Goal: Task Accomplishment & Management: Manage account settings

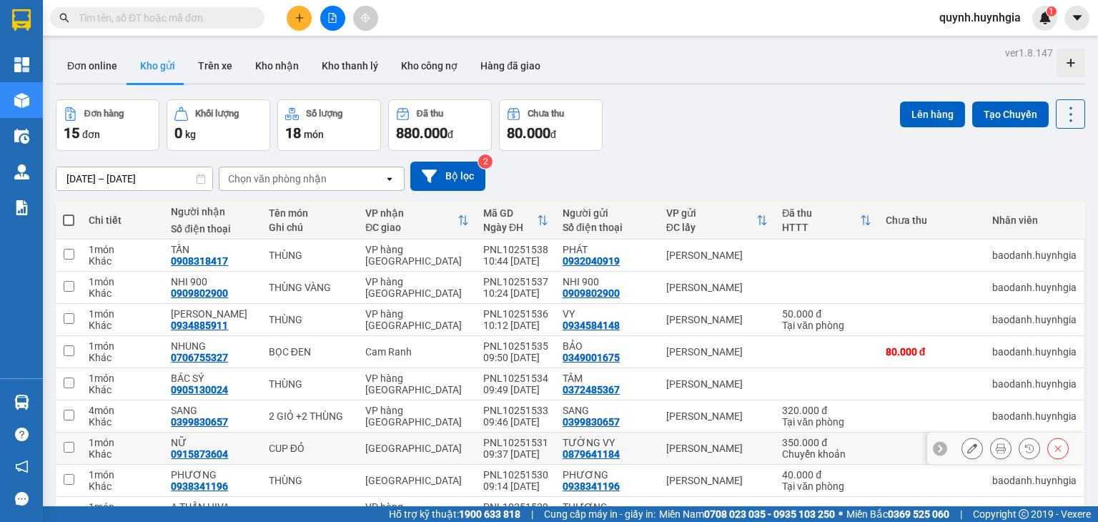
scroll to position [111, 0]
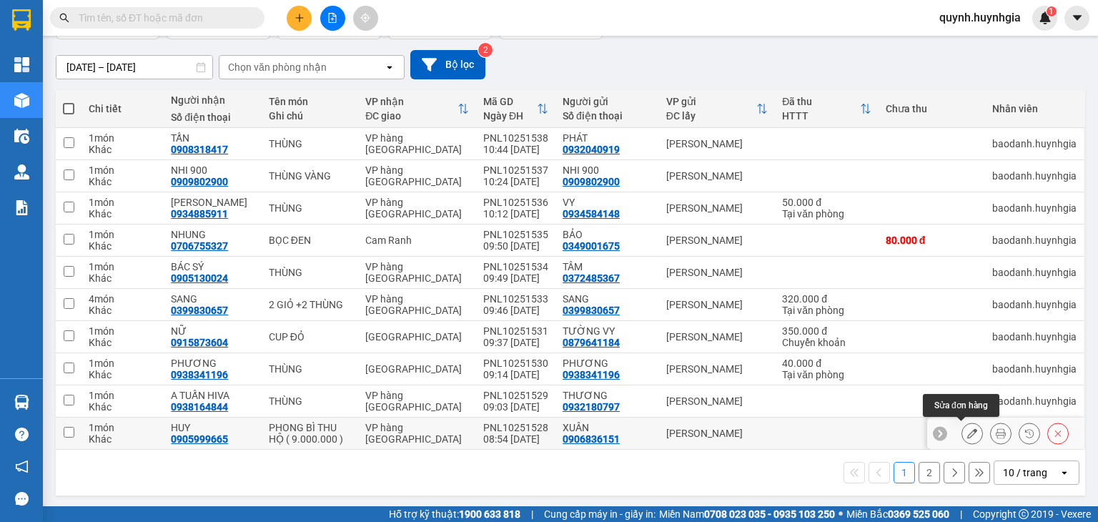
click at [967, 435] on icon at bounding box center [972, 433] width 10 height 10
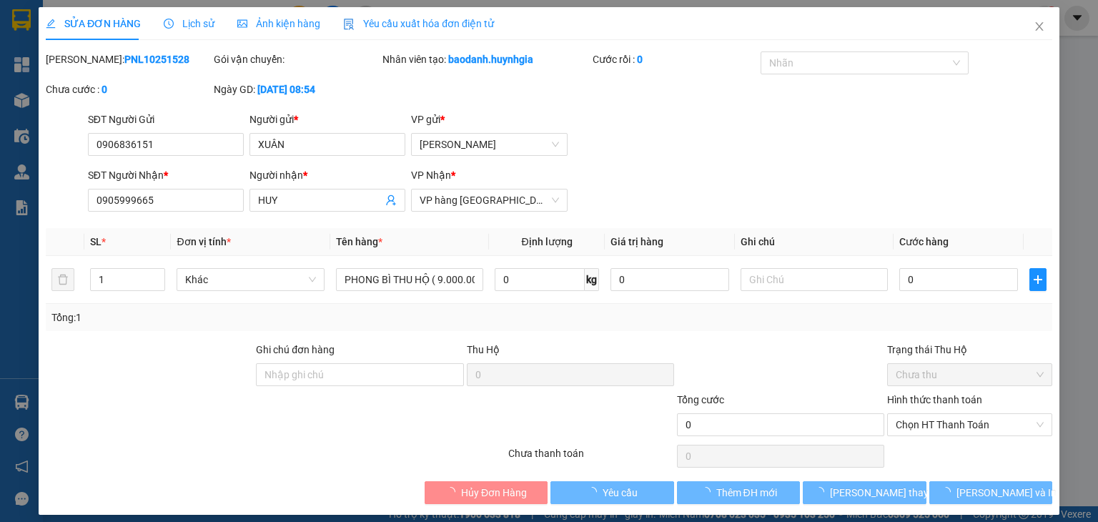
type input "0906836151"
type input "XUÂN"
type input "0905999665"
type input "HUY"
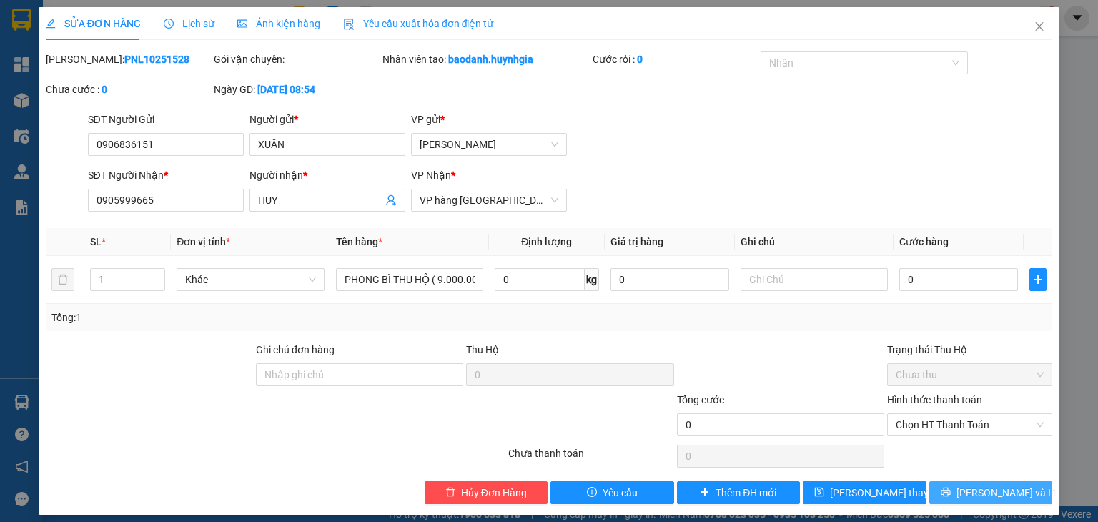
click at [988, 495] on span "[PERSON_NAME] và In" at bounding box center [1006, 493] width 100 height 16
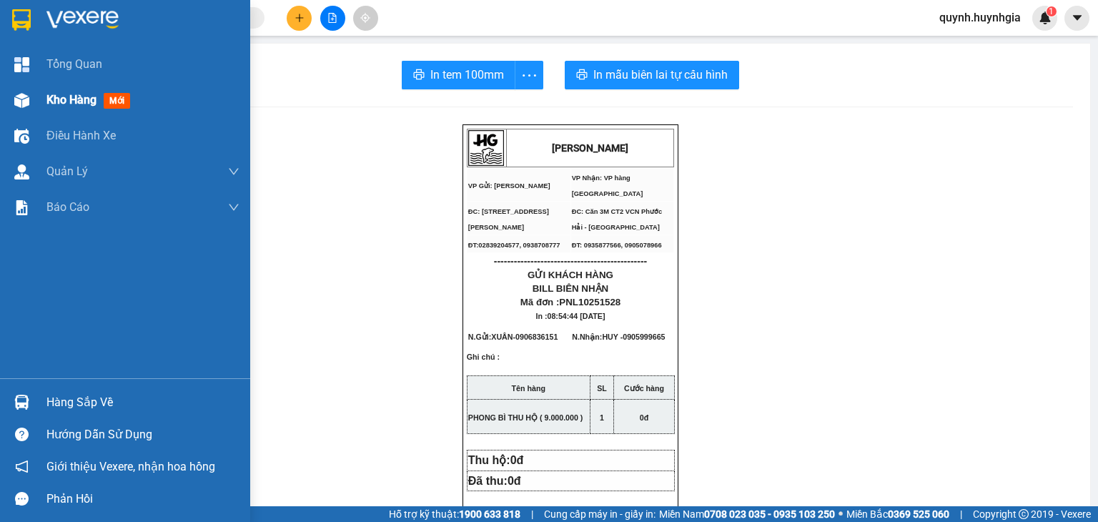
click at [50, 96] on span "Kho hàng" at bounding box center [71, 100] width 50 height 14
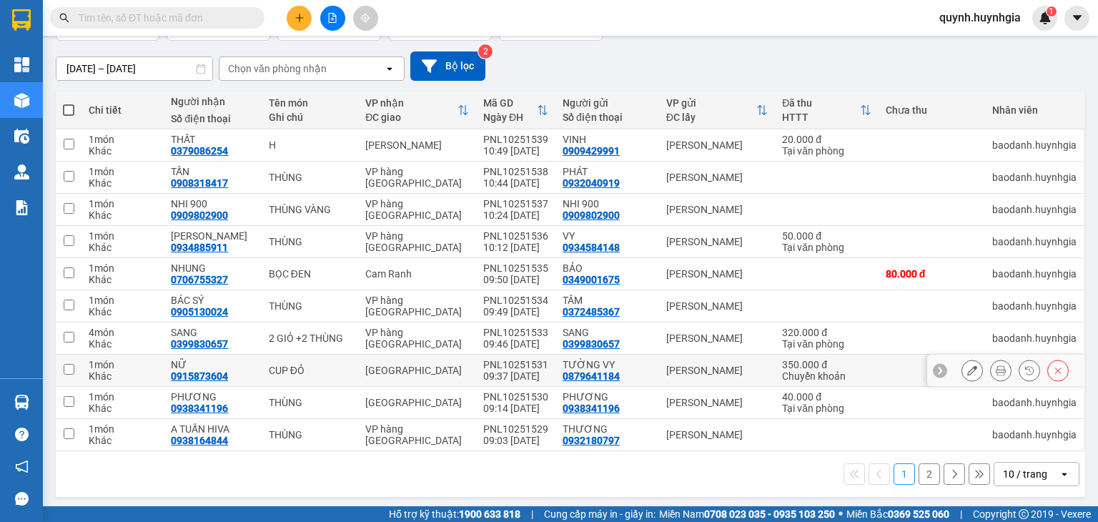
scroll to position [111, 0]
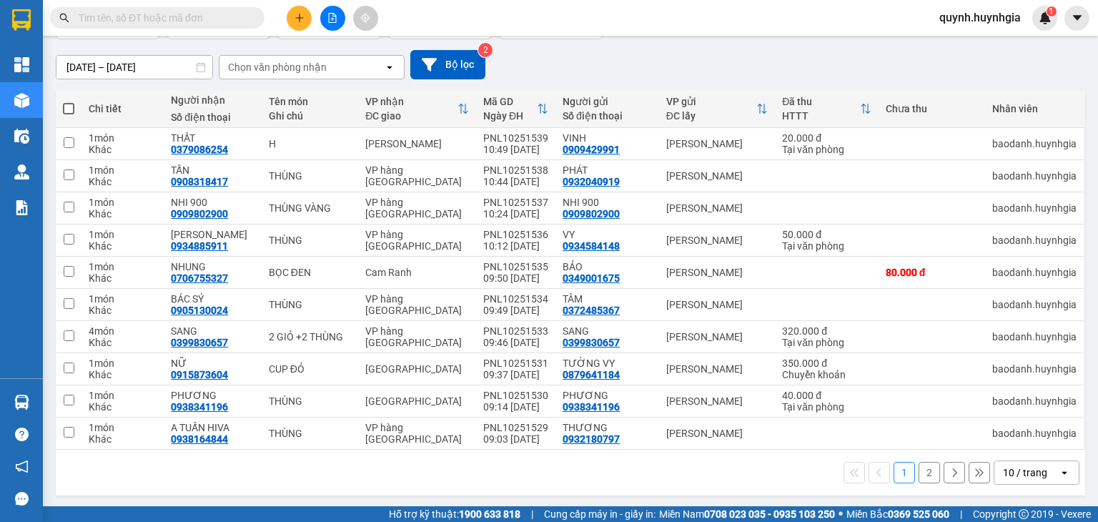
click at [1018, 467] on div "10 / trang" at bounding box center [1025, 472] width 44 height 14
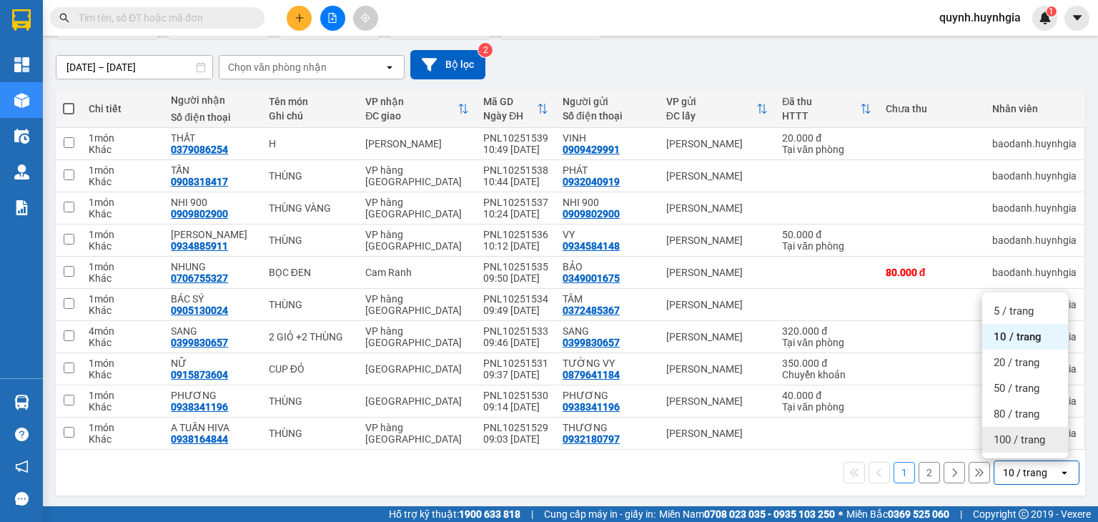
click at [1015, 440] on span "100 / trang" at bounding box center [1018, 439] width 51 height 14
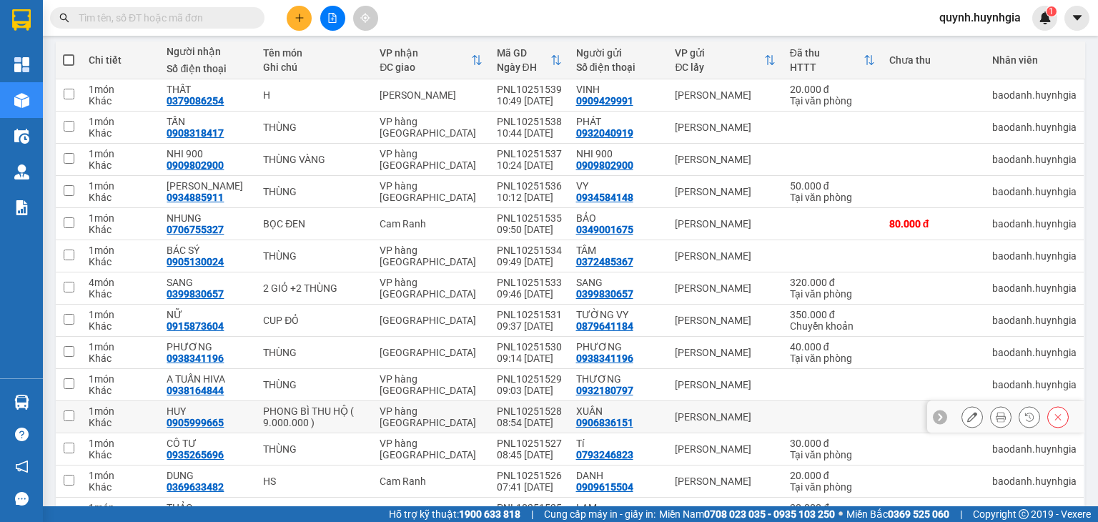
scroll to position [254, 0]
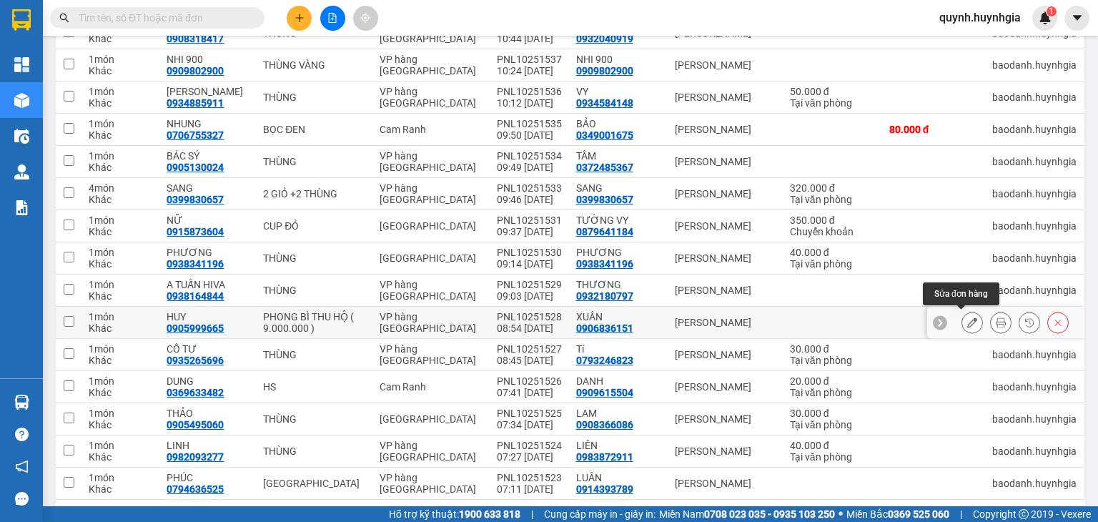
click at [966, 324] on button at bounding box center [972, 322] width 20 height 25
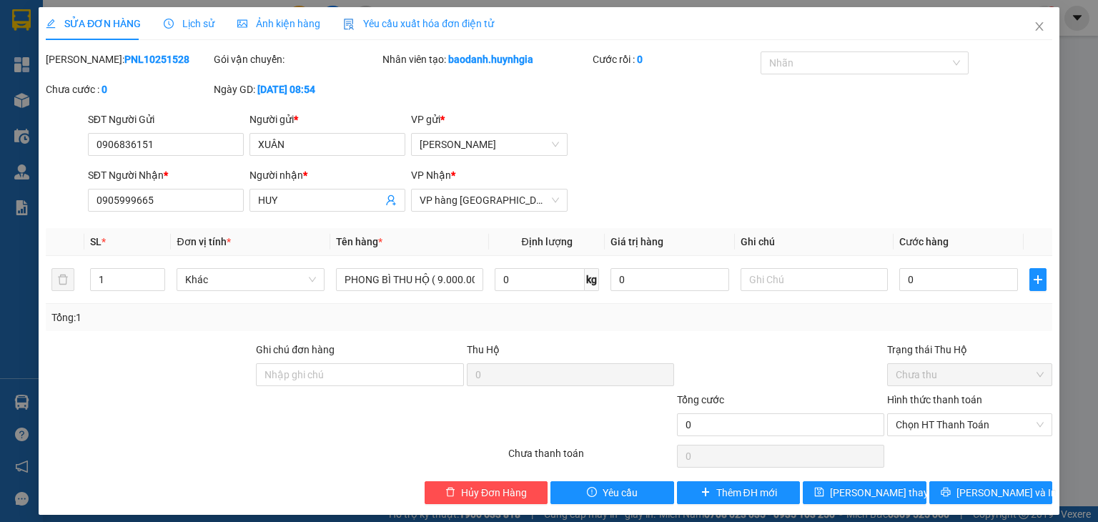
type input "0906836151"
type input "XUÂN"
type input "0905999665"
type input "HUY"
click at [808, 283] on input "text" at bounding box center [813, 279] width 147 height 23
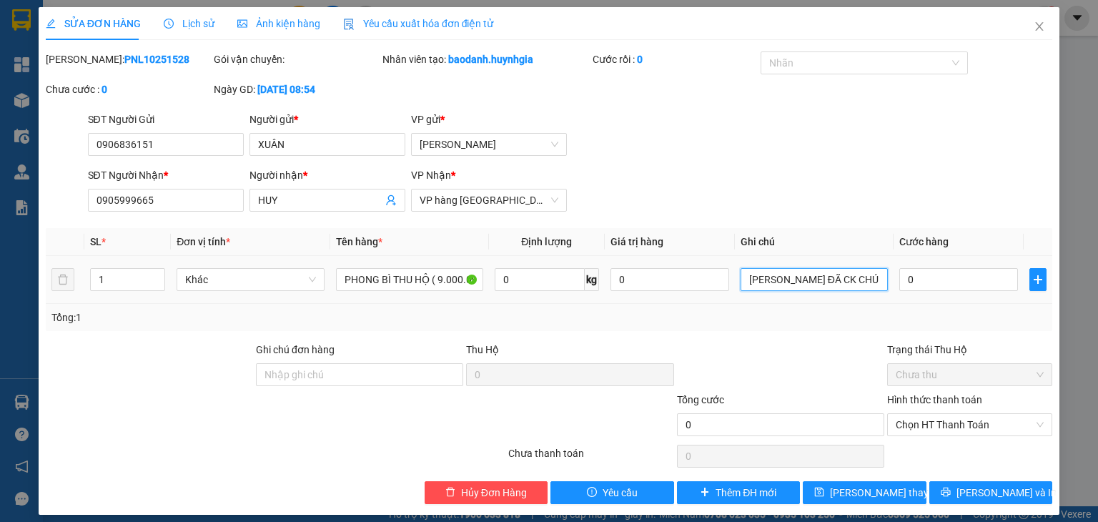
type input "[PERSON_NAME] ĐÃ CK CHÚ MINH"
click at [824, 488] on icon "save" at bounding box center [819, 491] width 9 height 9
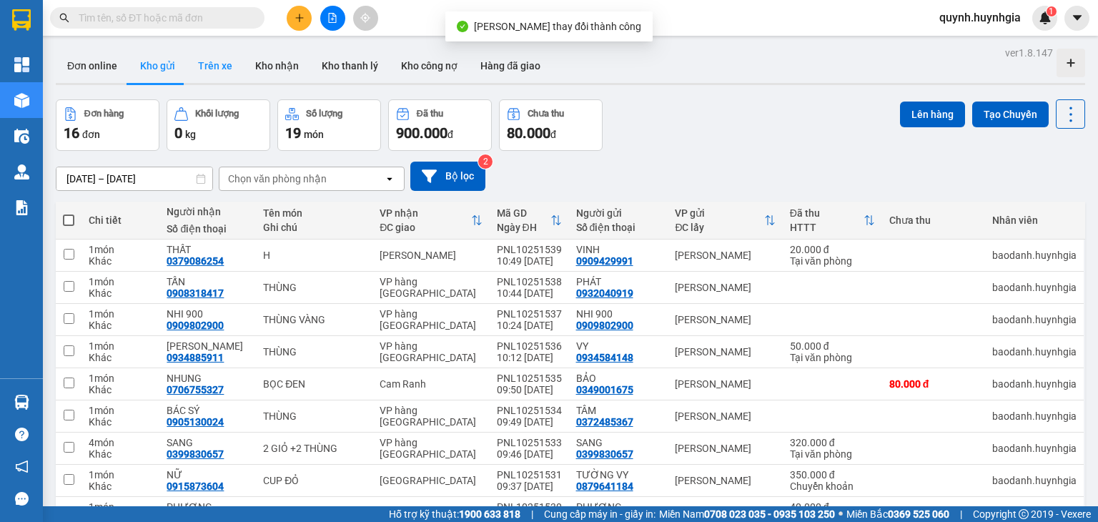
click at [214, 68] on button "Trên xe" at bounding box center [215, 66] width 57 height 34
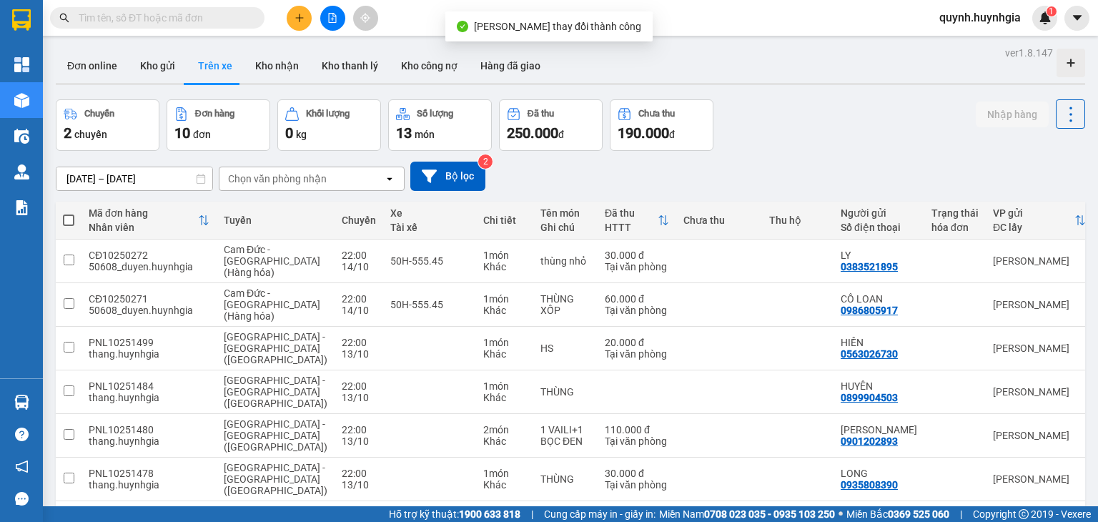
click at [153, 172] on input "[DATE] – [DATE]" at bounding box center [134, 178] width 156 height 23
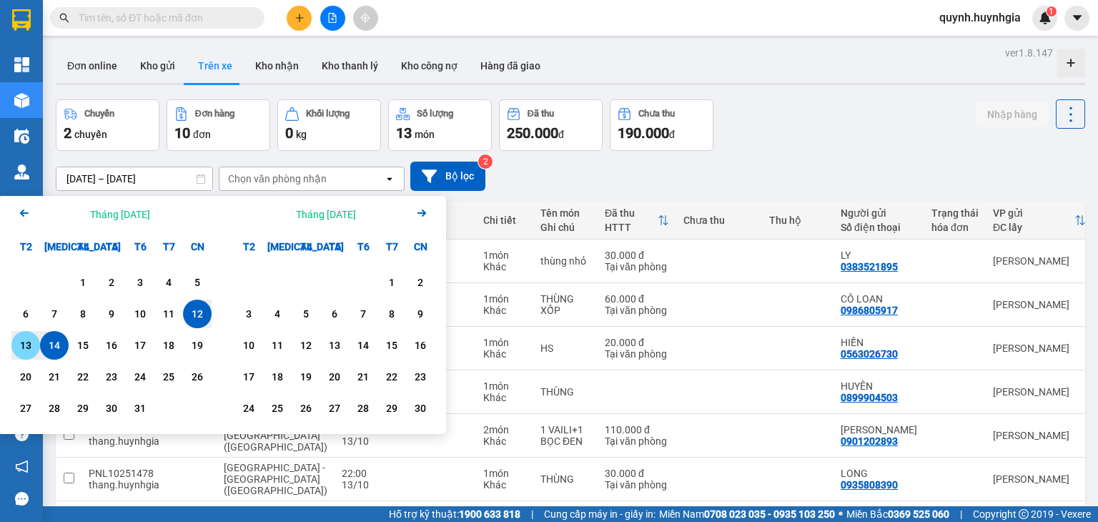
click at [19, 352] on div "13" at bounding box center [26, 345] width 20 height 17
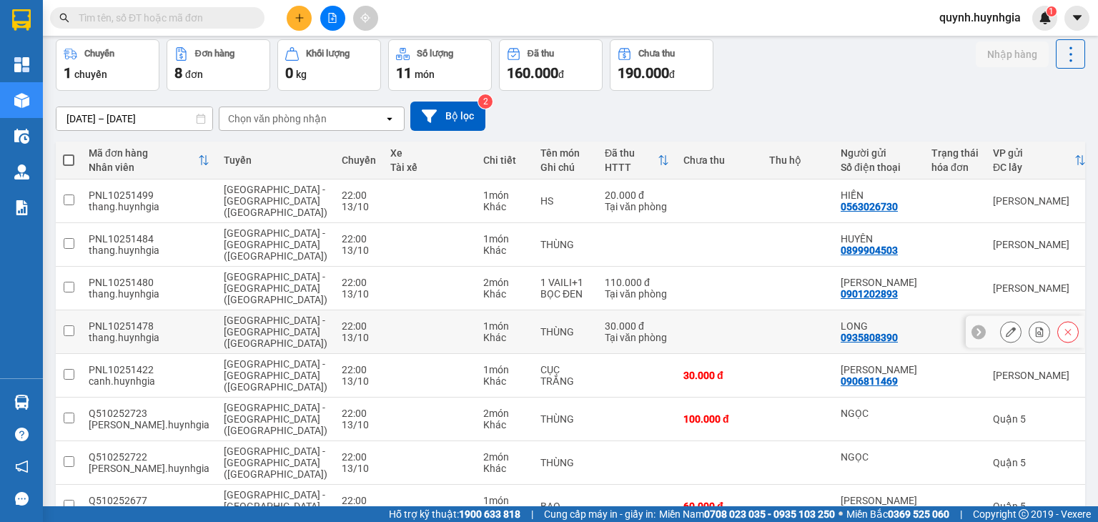
scroll to position [143, 0]
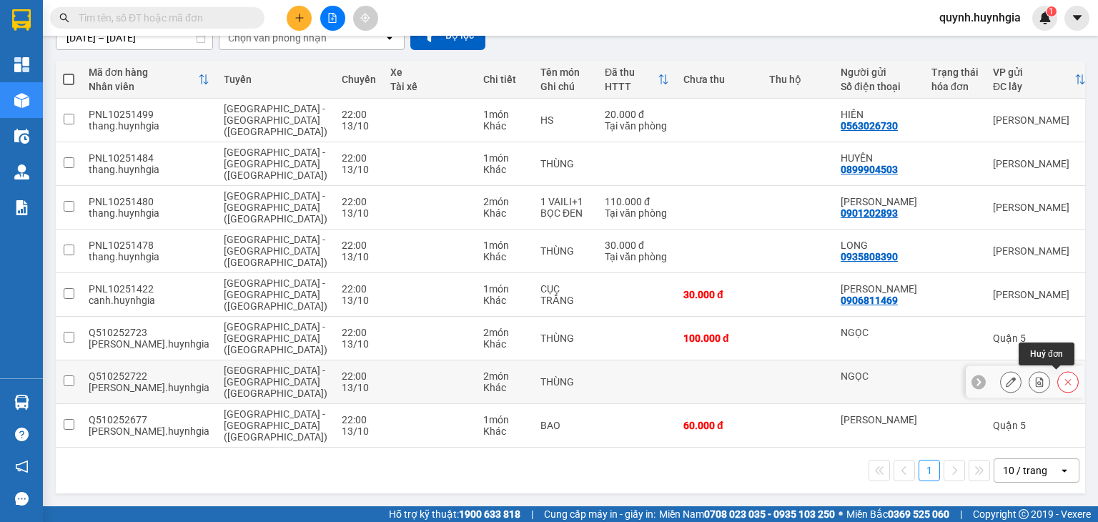
click at [1065, 379] on icon at bounding box center [1068, 382] width 6 height 6
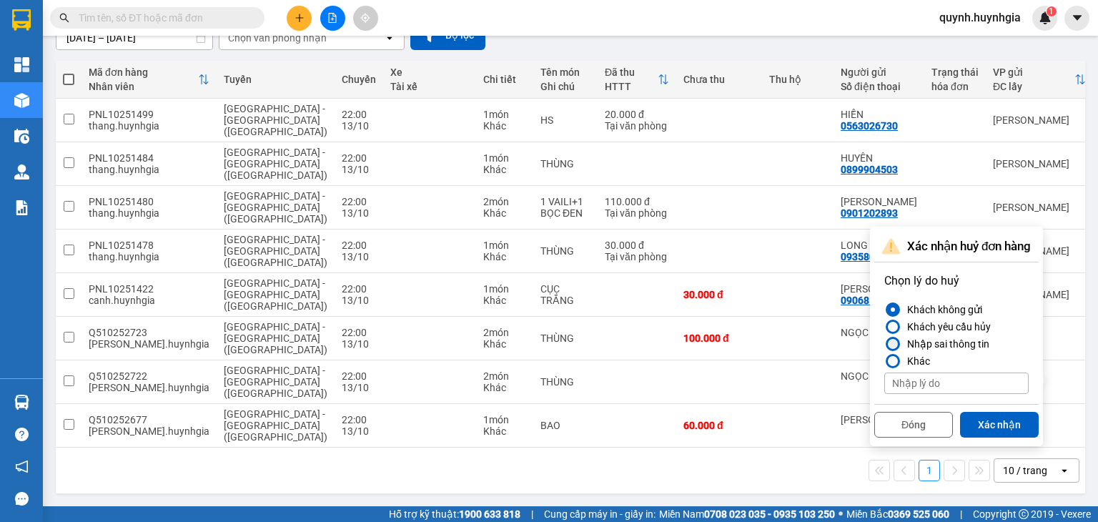
click at [935, 347] on div "Nhập sai thông tin" at bounding box center [945, 343] width 88 height 17
click at [884, 344] on input "Nhập sai thông tin" at bounding box center [884, 344] width 0 height 0
click at [1003, 430] on button "Xác nhận" at bounding box center [999, 425] width 79 height 26
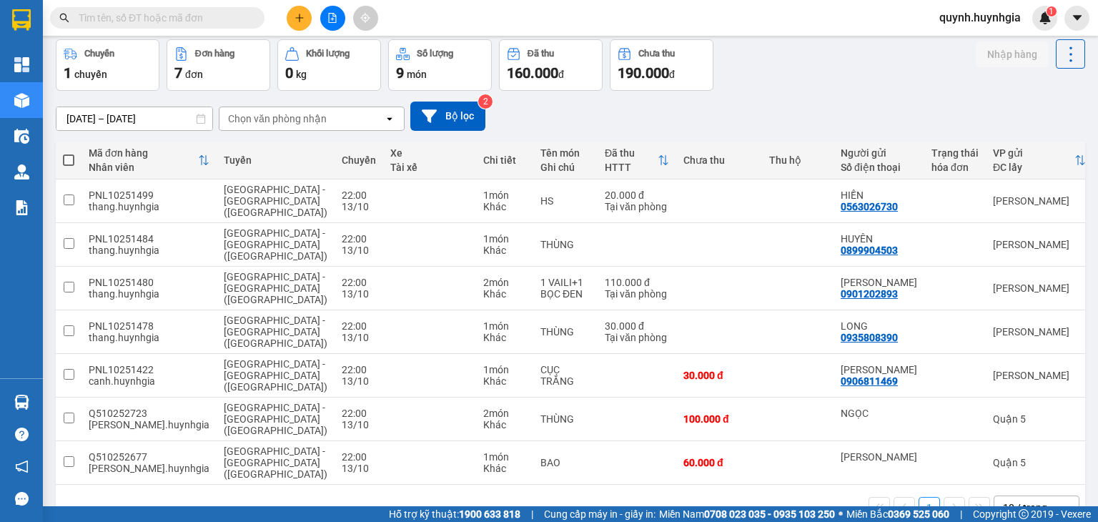
scroll to position [0, 0]
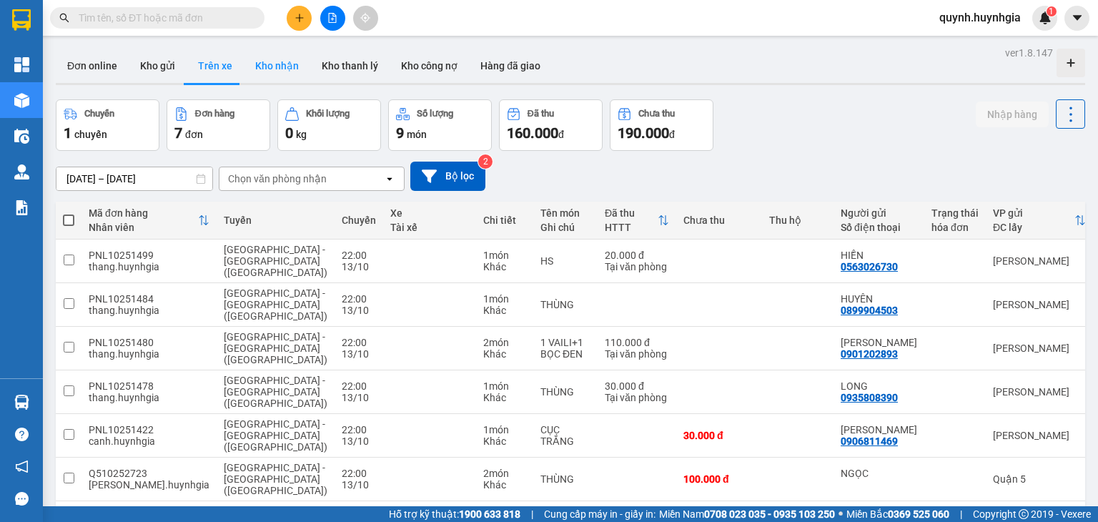
click at [269, 66] on button "Kho nhận" at bounding box center [277, 66] width 66 height 34
type input "[DATE] – [DATE]"
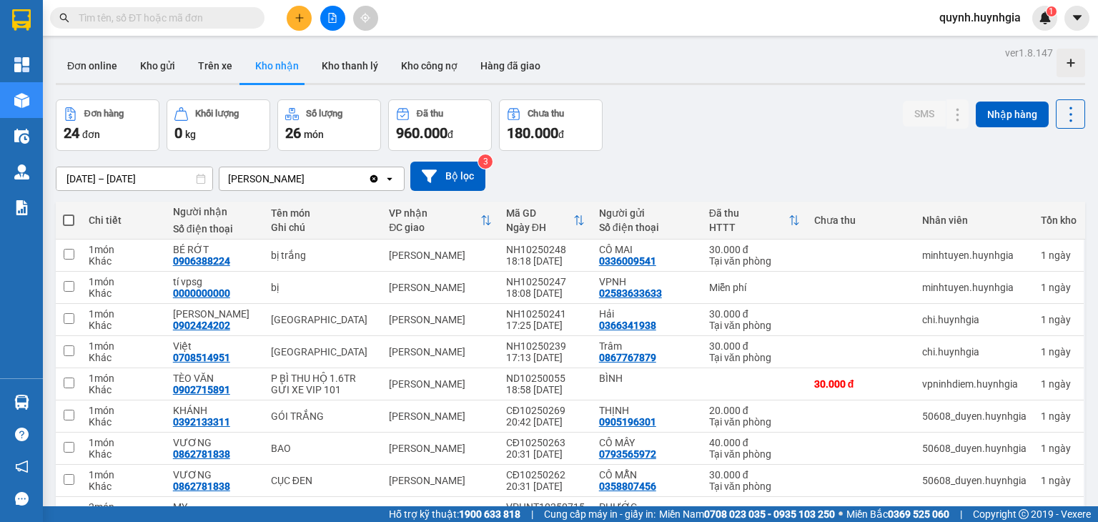
click at [360, 179] on div "[PERSON_NAME]" at bounding box center [293, 178] width 149 height 23
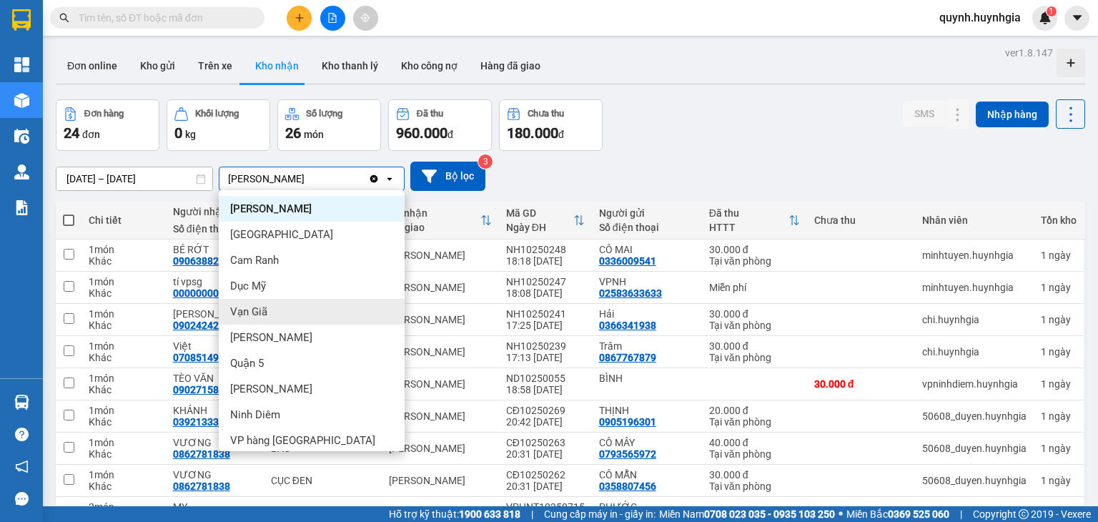
click at [263, 309] on span "Vạn Giã" at bounding box center [248, 311] width 37 height 14
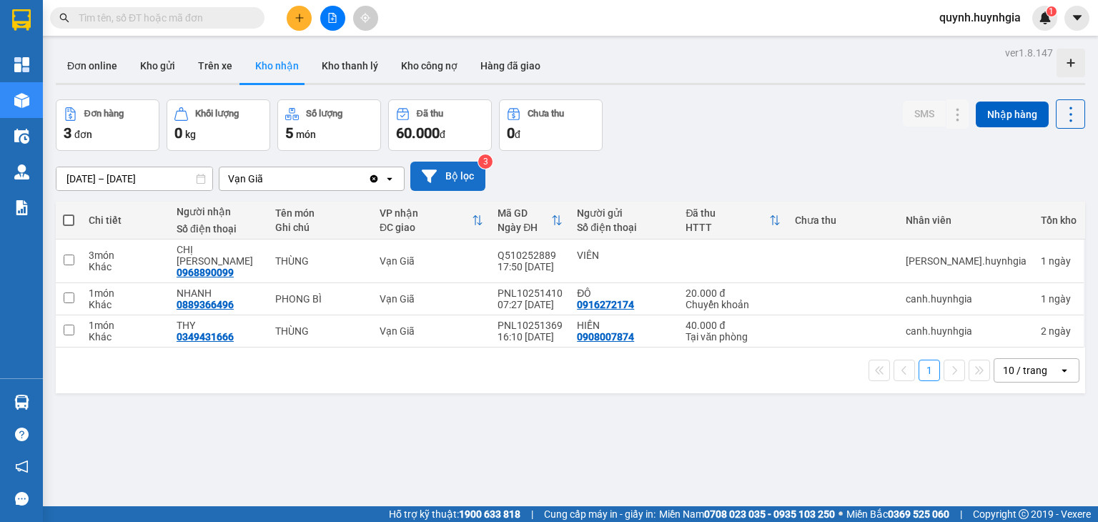
click at [466, 177] on button "Bộ lọc" at bounding box center [447, 176] width 75 height 29
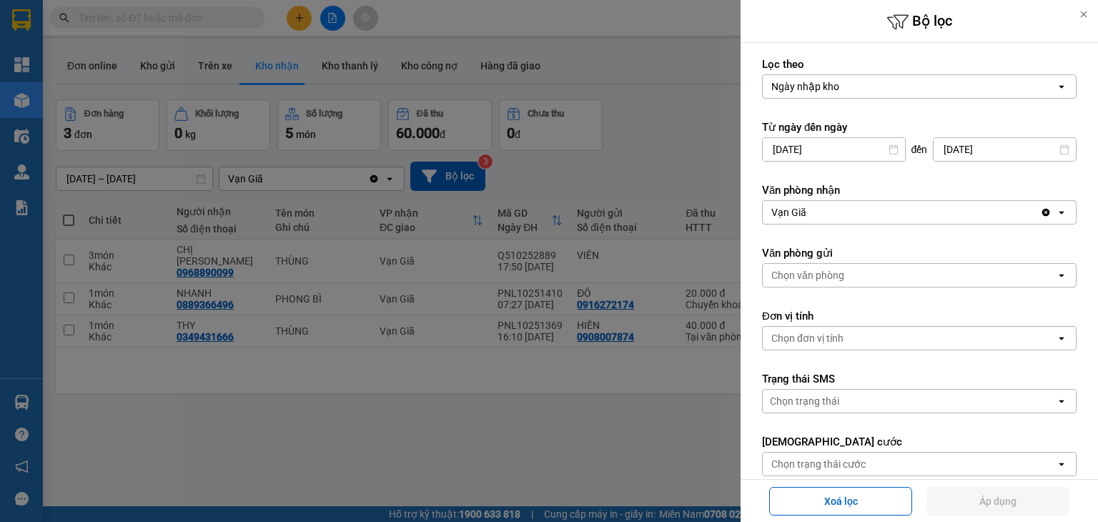
click at [658, 449] on div at bounding box center [549, 261] width 1098 height 522
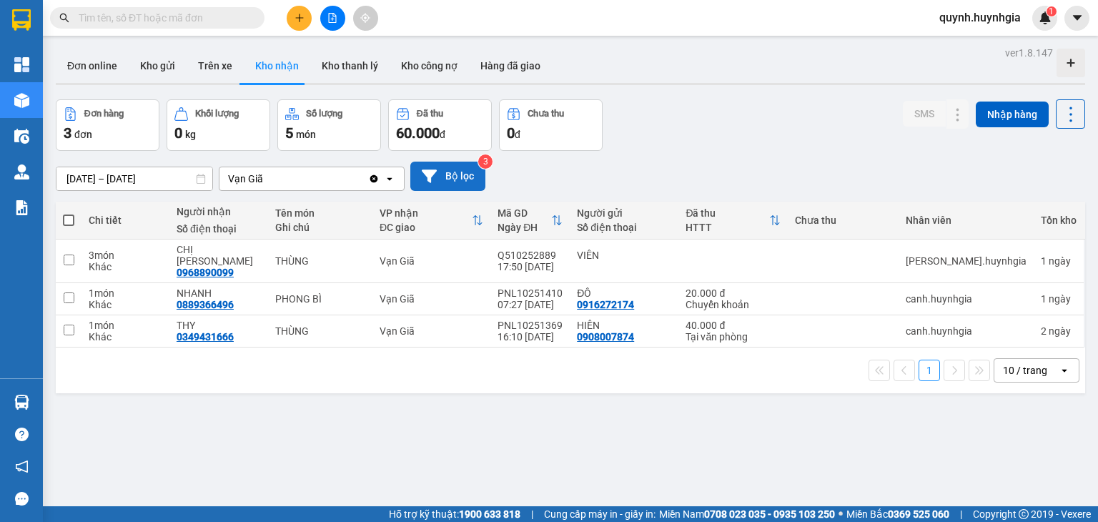
click at [429, 178] on icon at bounding box center [429, 175] width 15 height 13
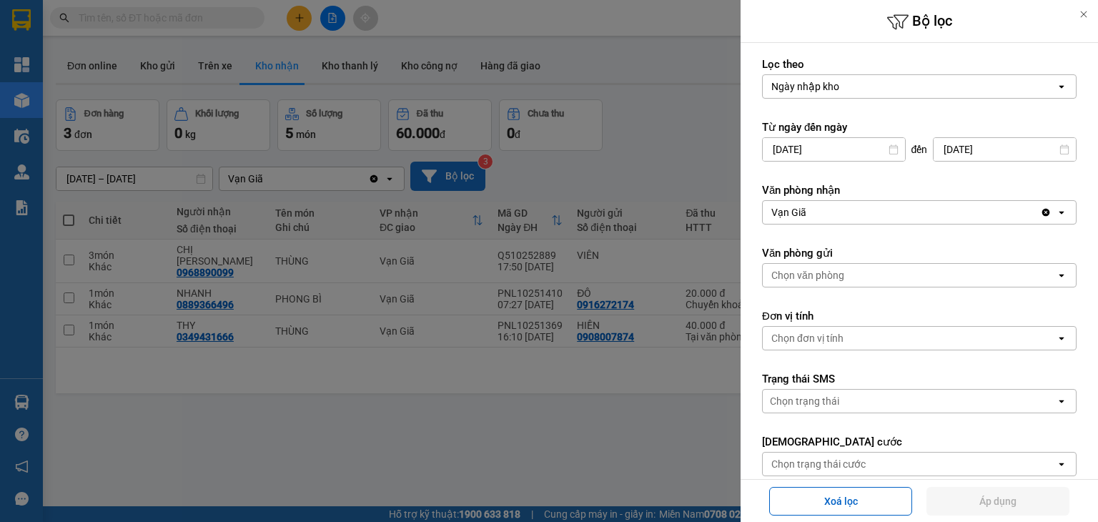
click at [615, 154] on div at bounding box center [549, 261] width 1098 height 522
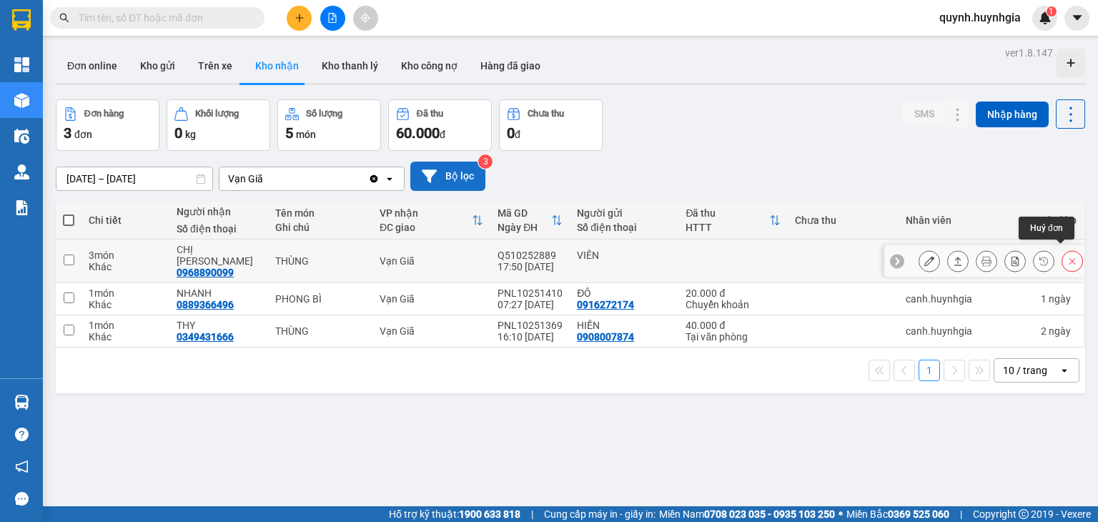
click at [1069, 254] on button at bounding box center [1072, 261] width 20 height 25
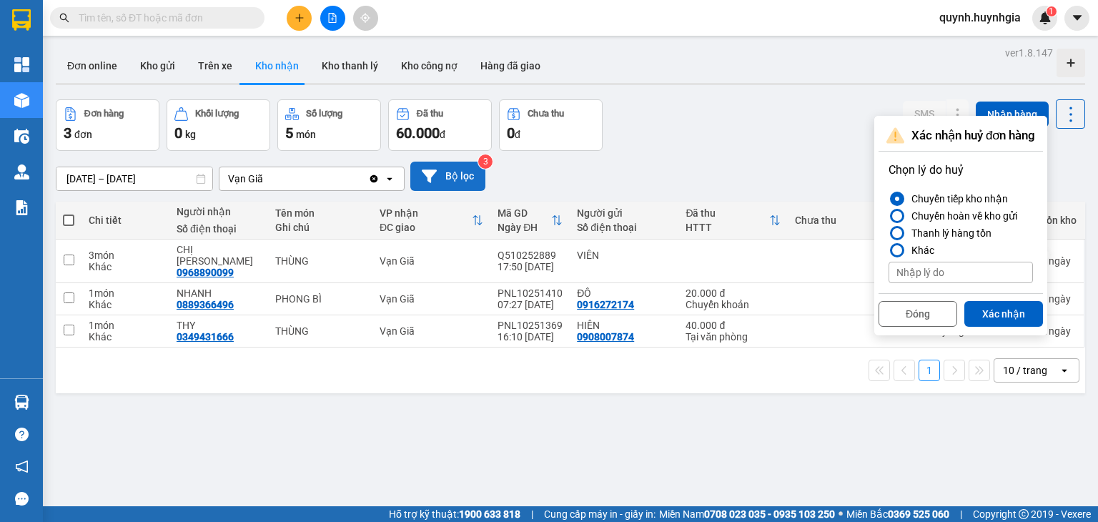
click at [155, 18] on input "text" at bounding box center [163, 18] width 169 height 16
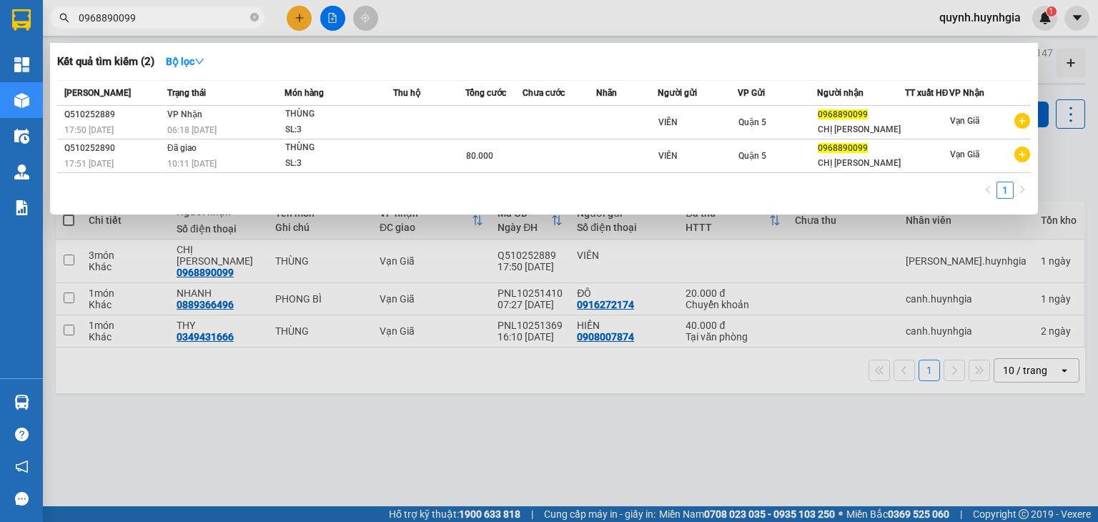
type input "0968890099"
drag, startPoint x: 549, startPoint y: 432, endPoint x: 639, endPoint y: 407, distance: 93.7
click at [556, 431] on div at bounding box center [549, 261] width 1098 height 522
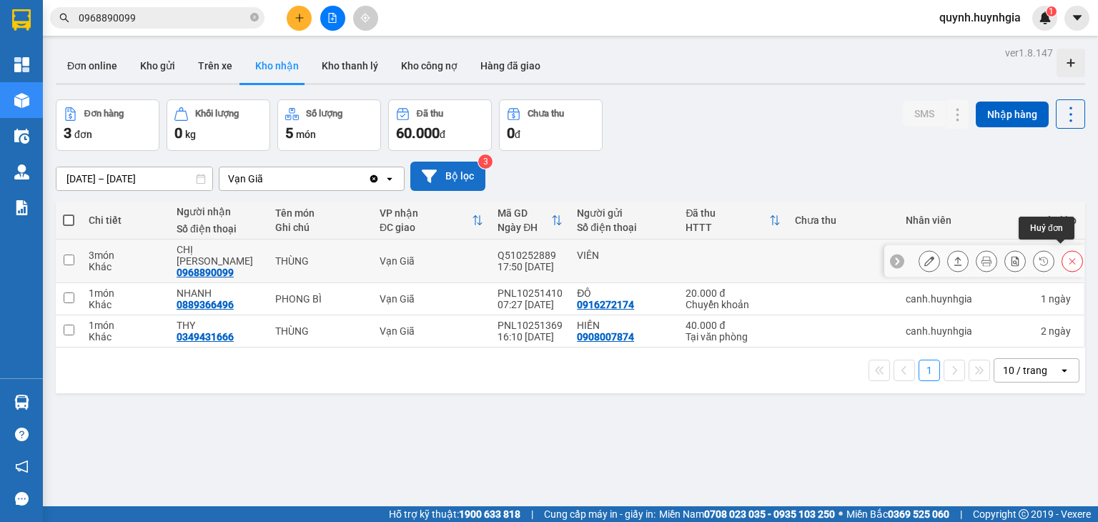
click at [1067, 257] on icon at bounding box center [1072, 261] width 10 height 10
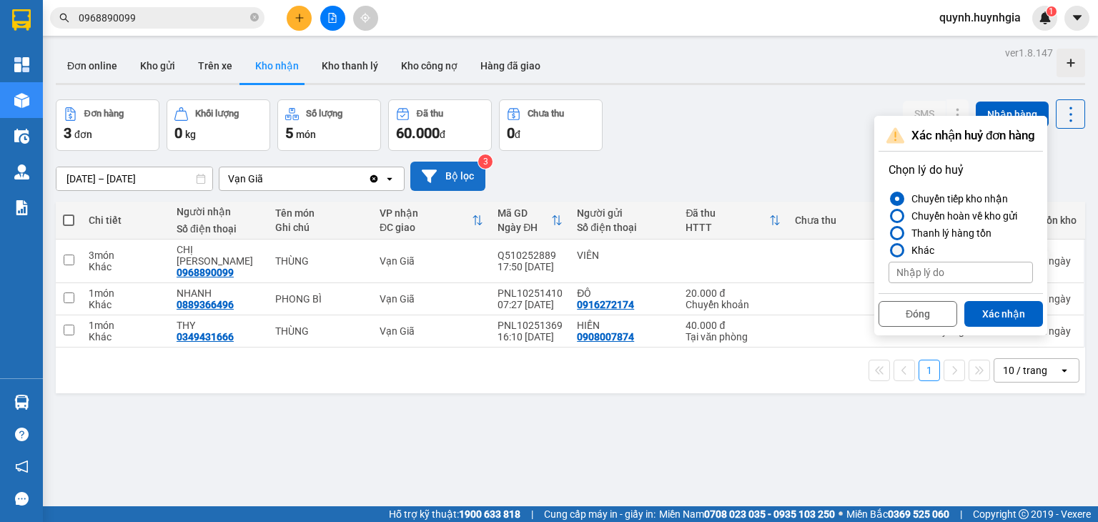
click at [917, 248] on div "Khác" at bounding box center [920, 250] width 29 height 17
click at [888, 250] on input "Khác" at bounding box center [888, 250] width 0 height 0
click at [928, 273] on input at bounding box center [960, 272] width 144 height 21
type input "LÀM TRÙNG ĐƠN"
click at [1009, 312] on button "Xác nhận" at bounding box center [1003, 314] width 79 height 26
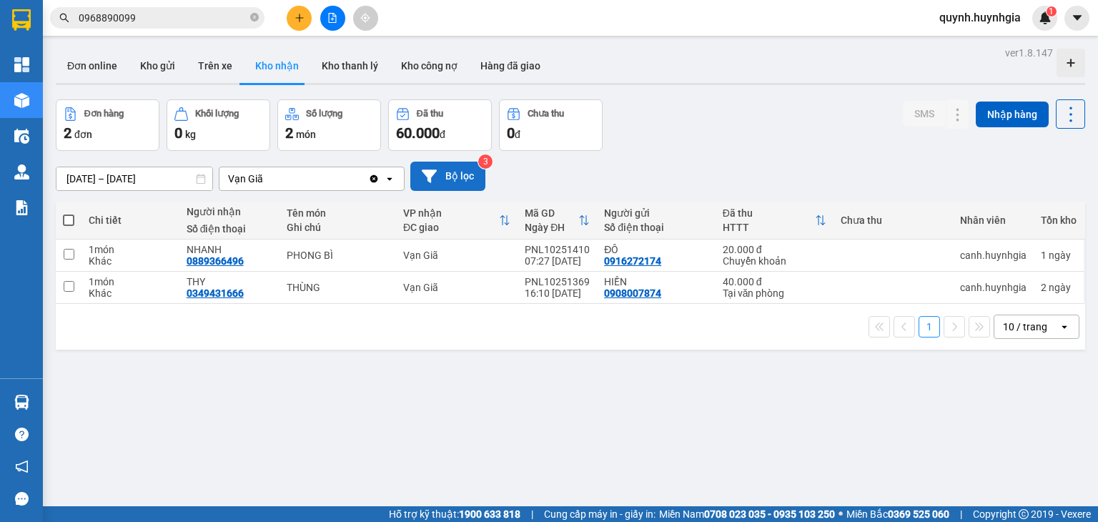
click at [522, 420] on div "ver 1.8.147 Đơn online Kho gửi Trên xe Kho nhận Kho thanh lý Kho công nợ Hàng đ…" at bounding box center [570, 304] width 1041 height 522
